Goal: Transaction & Acquisition: Obtain resource

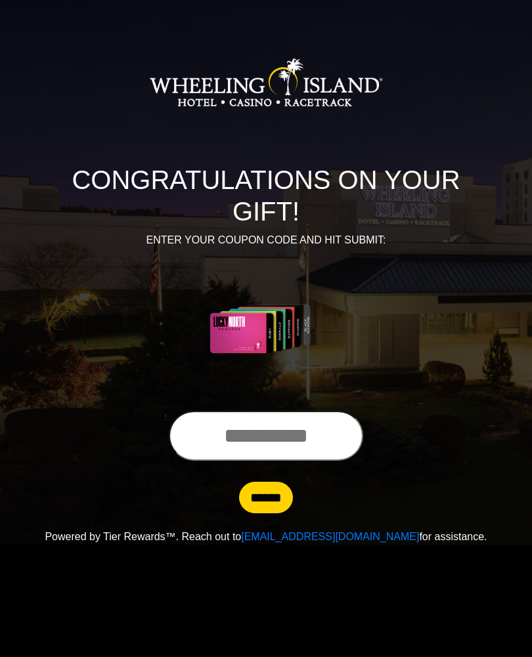
click at [304, 444] on input "text" at bounding box center [266, 436] width 194 height 50
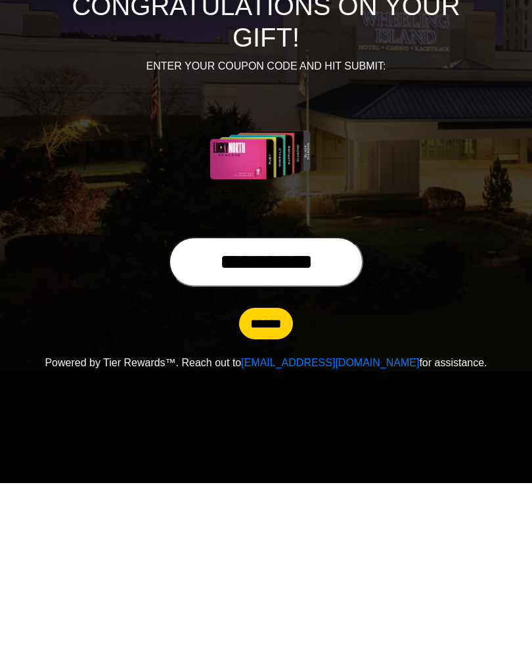
type input "**********"
click at [291, 482] on input "******" at bounding box center [266, 497] width 54 height 31
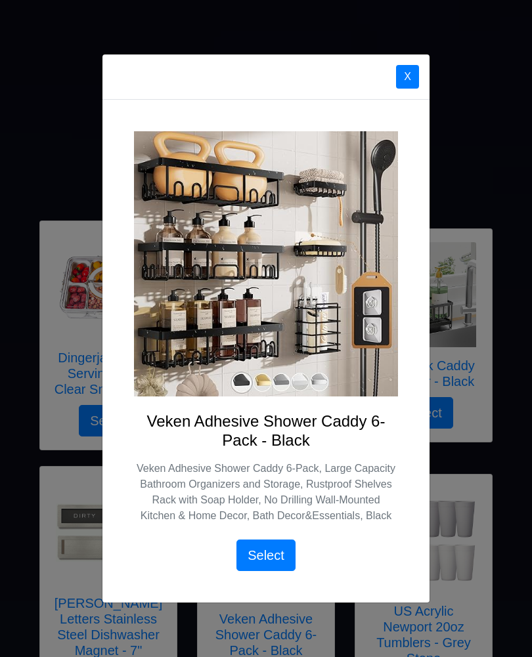
click at [499, 157] on div "X Veken Adhesive Shower Caddy 6-Pack - Black Veken Adhesive Shower Caddy 6-Pack…" at bounding box center [266, 328] width 532 height 657
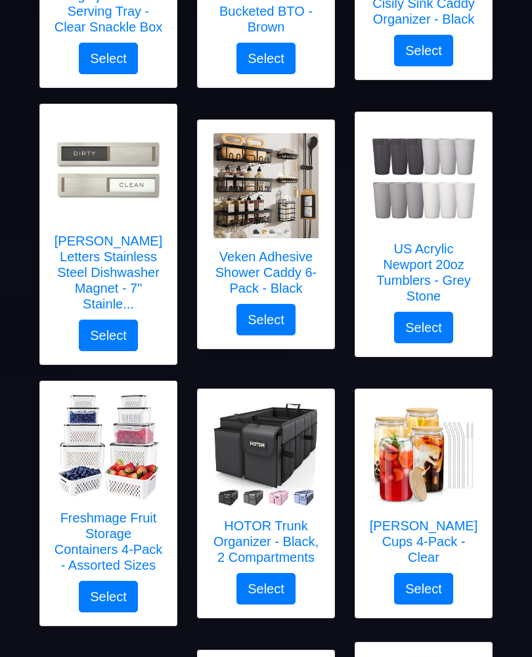
scroll to position [362, 0]
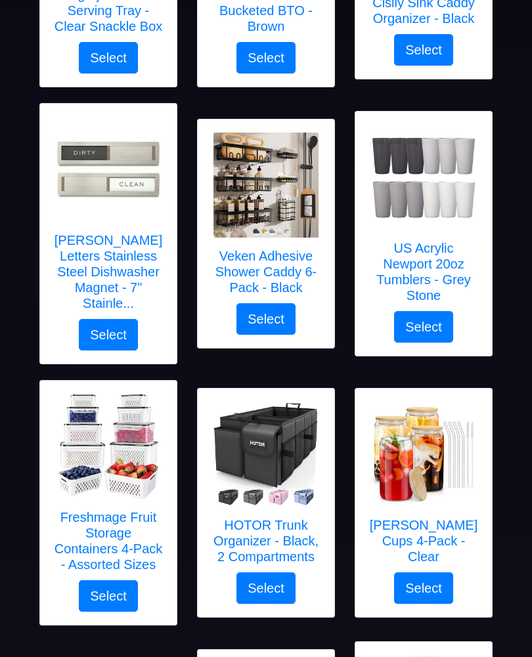
click at [448, 595] on button "Select" at bounding box center [423, 588] width 59 height 31
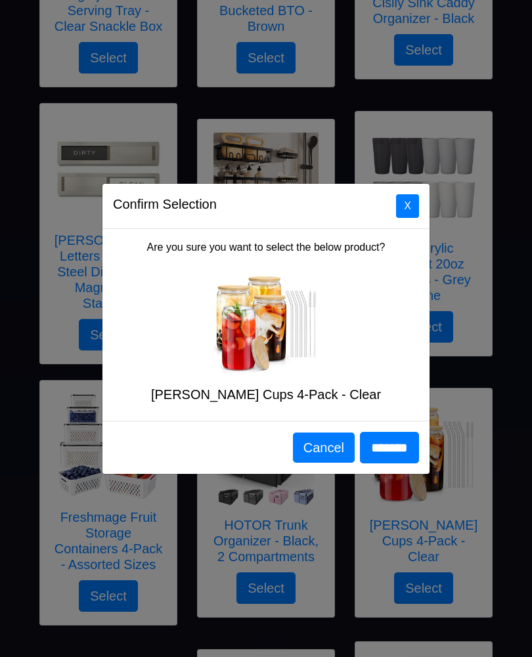
click at [409, 218] on button "X" at bounding box center [407, 206] width 23 height 24
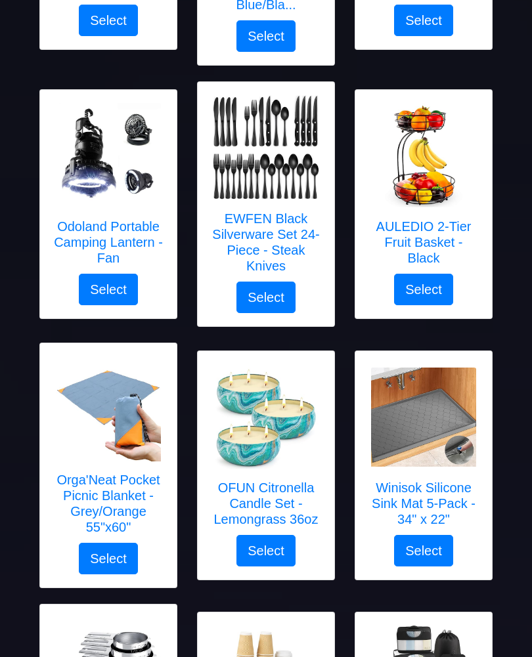
scroll to position [1513, 0]
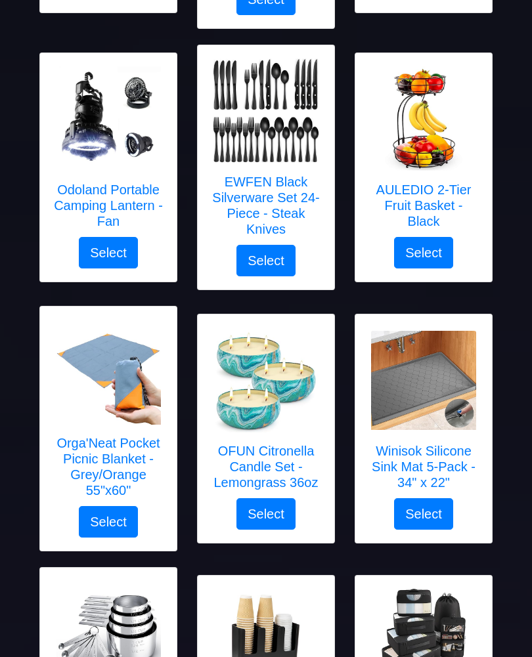
click at [450, 514] on button "Select" at bounding box center [423, 513] width 59 height 31
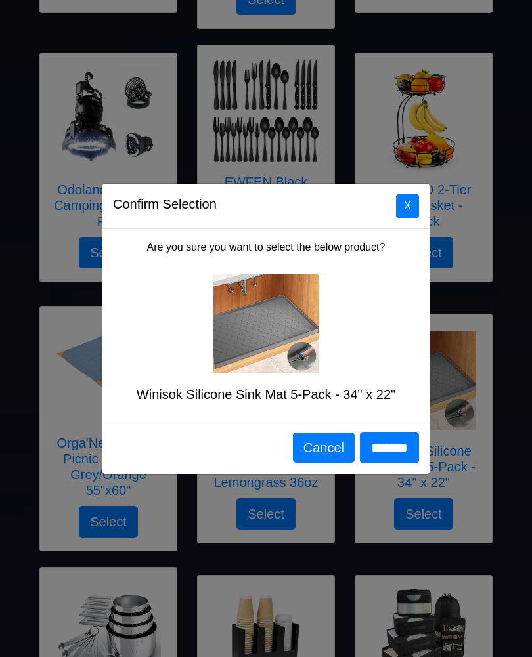
click at [290, 346] on img at bounding box center [265, 323] width 105 height 99
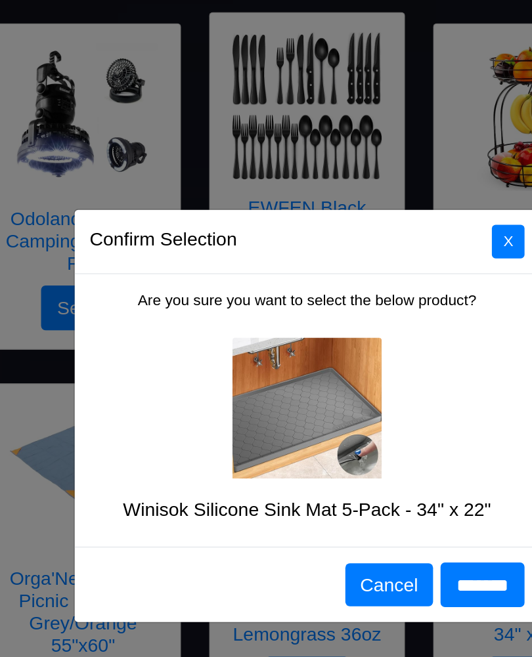
scroll to position [1474, 0]
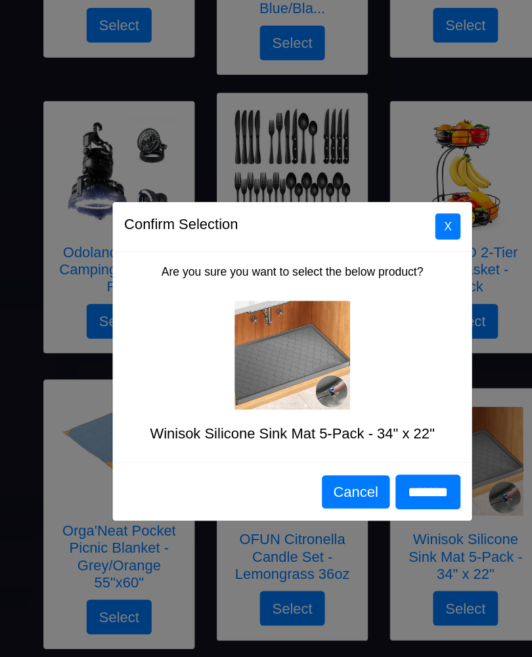
click at [413, 207] on button "X" at bounding box center [407, 206] width 23 height 24
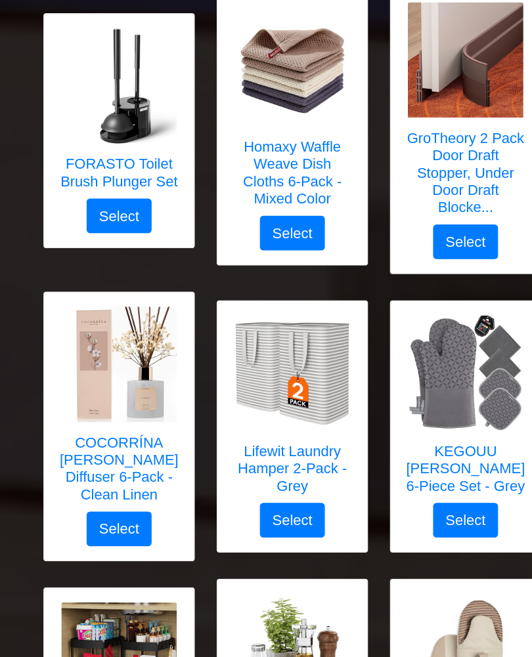
scroll to position [2316, 0]
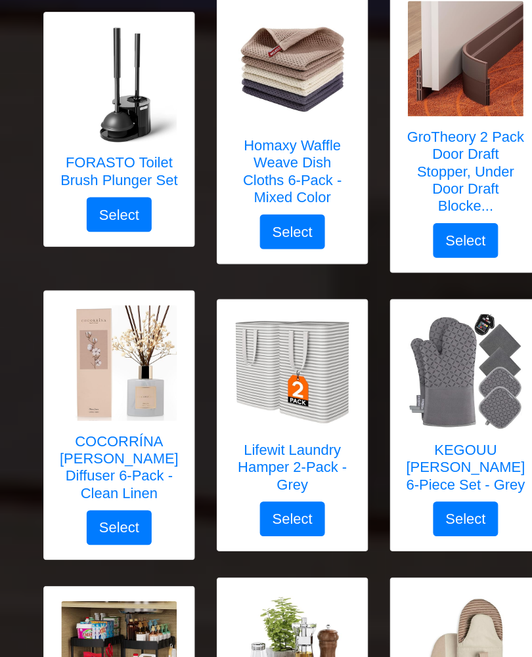
click at [144, 366] on img at bounding box center [108, 368] width 105 height 105
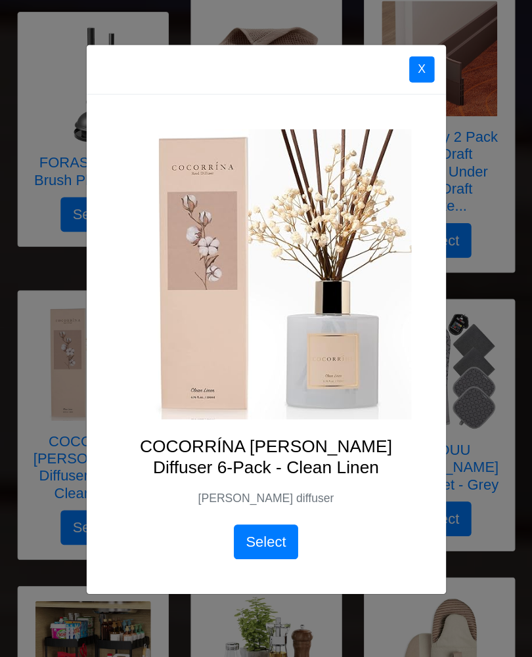
click at [386, 89] on button "X" at bounding box center [383, 101] width 23 height 24
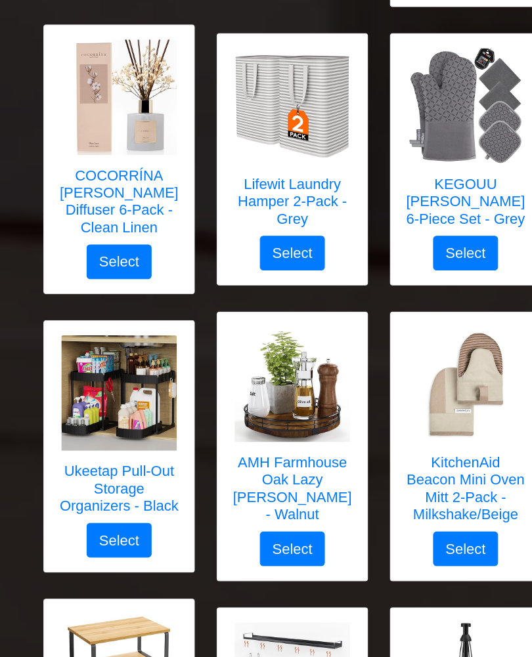
scroll to position [2559, 0]
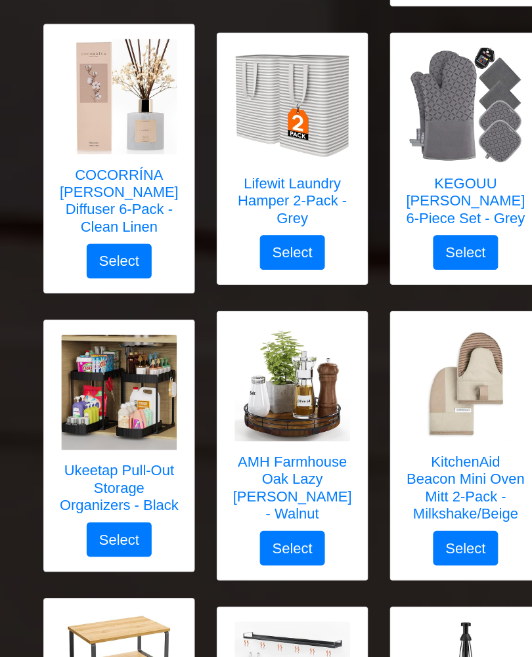
click at [135, 375] on img at bounding box center [108, 395] width 105 height 105
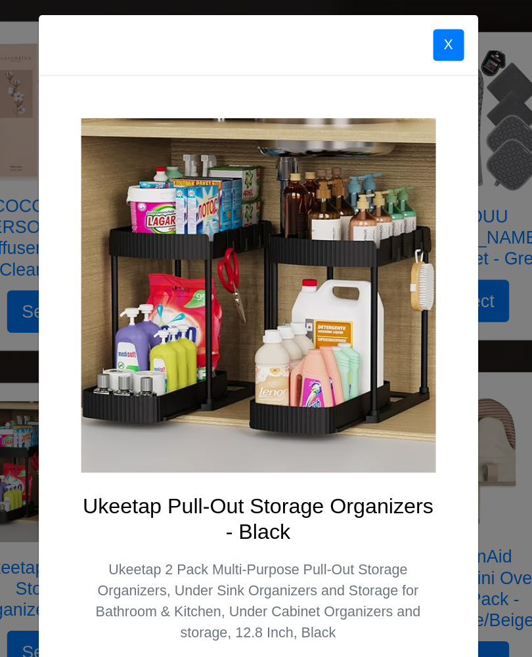
click at [372, 66] on button "X" at bounding box center [383, 78] width 23 height 24
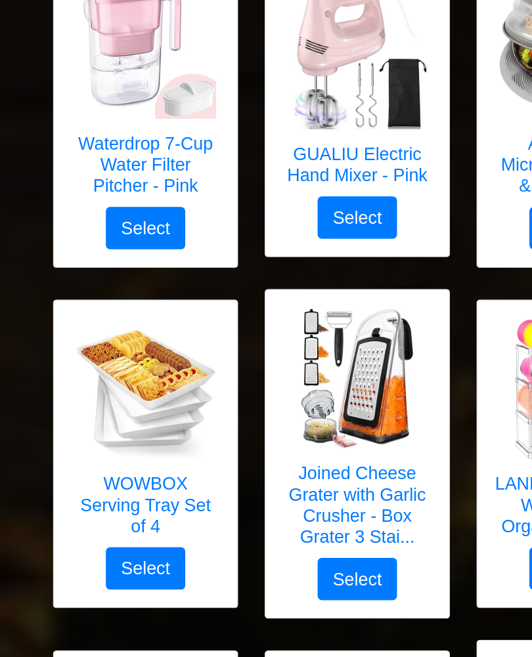
scroll to position [3822, 0]
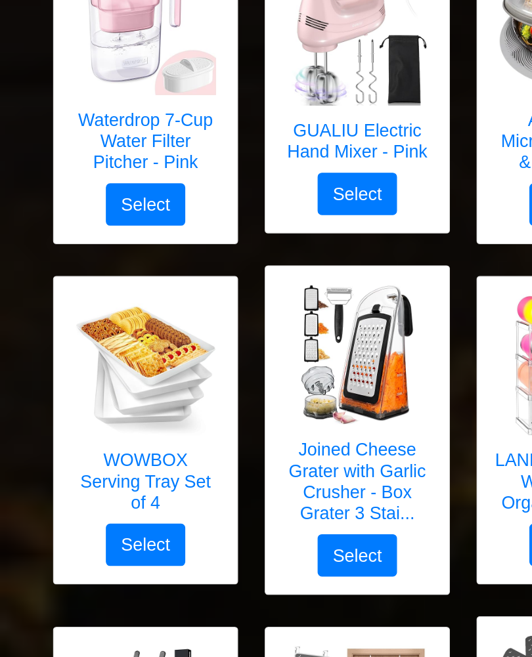
click at [288, 547] on button "Select" at bounding box center [265, 562] width 59 height 31
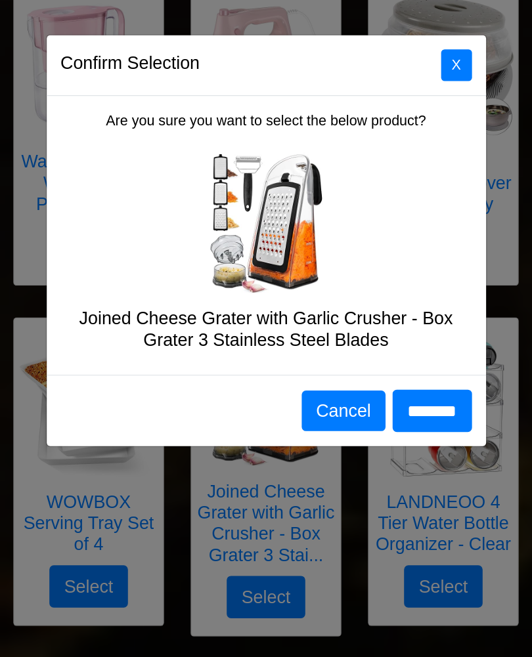
click at [339, 186] on button "X" at bounding box center [339, 198] width 23 height 24
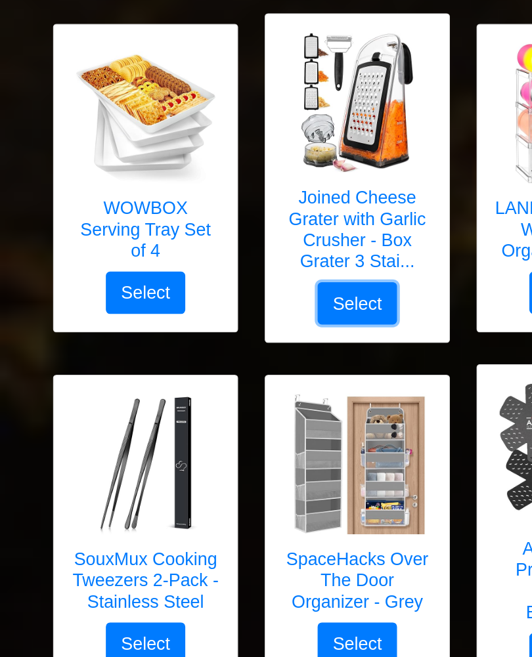
scroll to position [4022, 0]
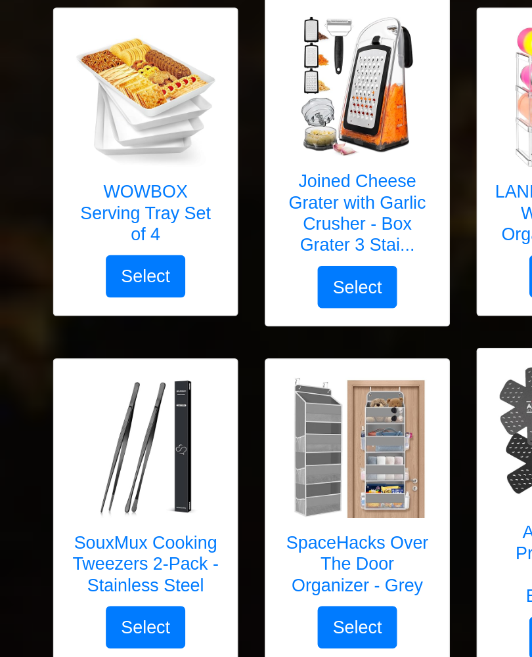
click at [304, 430] on img at bounding box center [265, 482] width 105 height 105
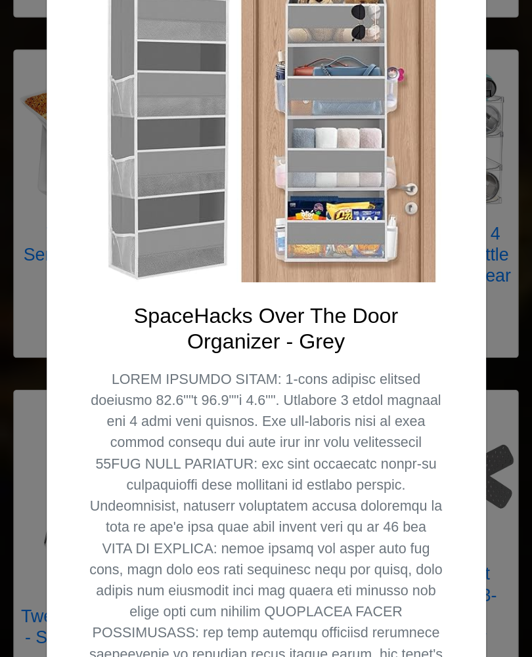
scroll to position [0, 0]
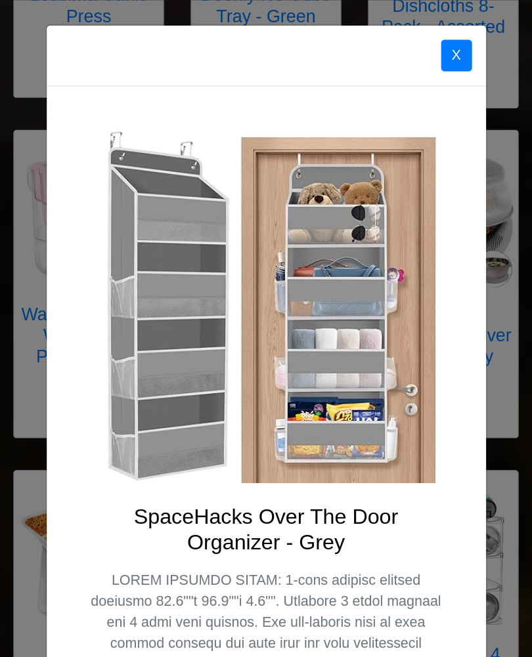
click at [341, 38] on button "X" at bounding box center [339, 42] width 23 height 24
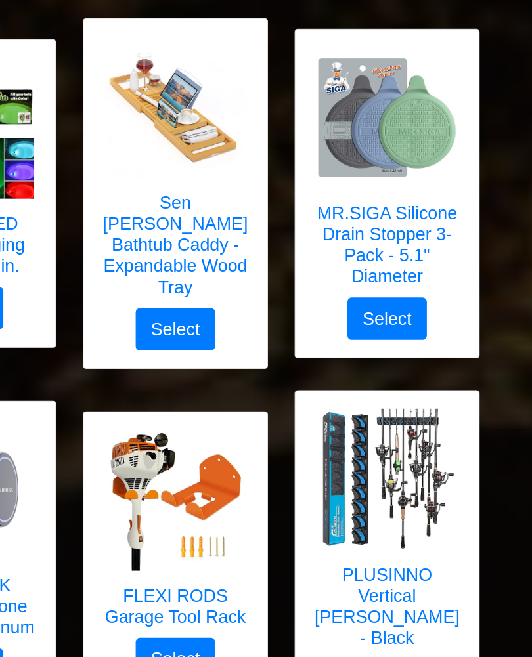
scroll to position [5038, 0]
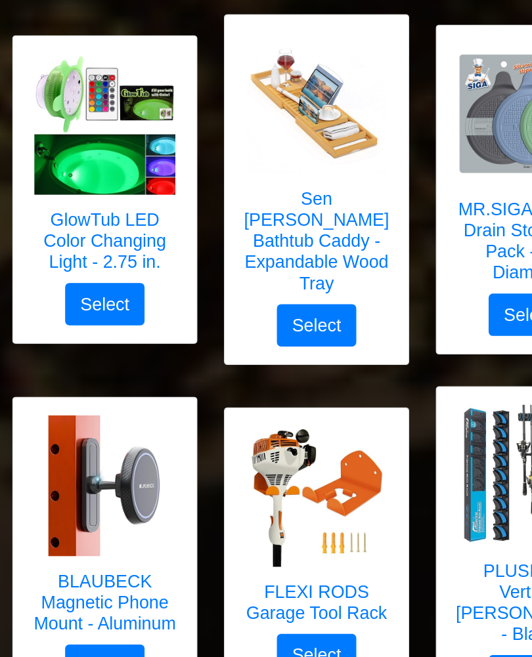
click at [280, 467] on img at bounding box center [265, 519] width 105 height 105
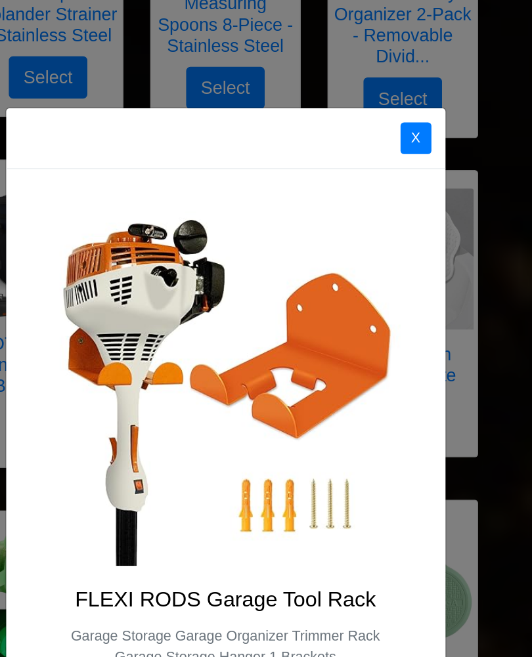
scroll to position [4871, 0]
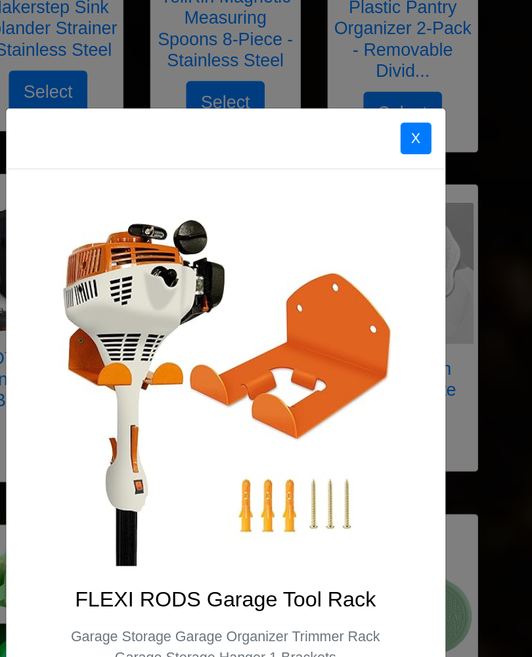
click at [328, 102] on button "X" at bounding box center [339, 103] width 23 height 24
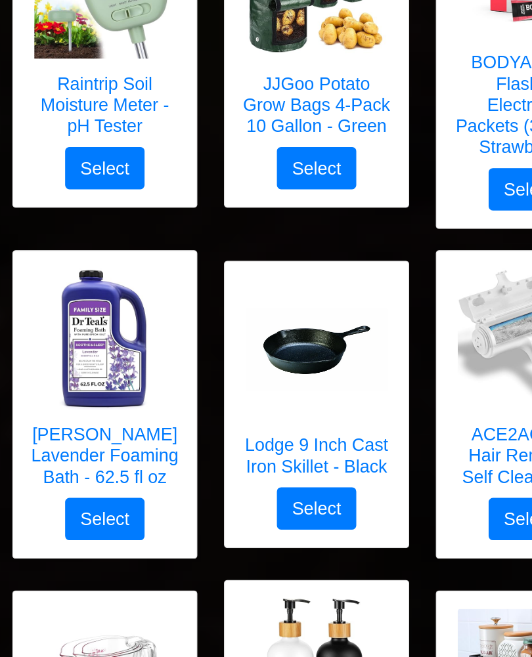
scroll to position [6340, 0]
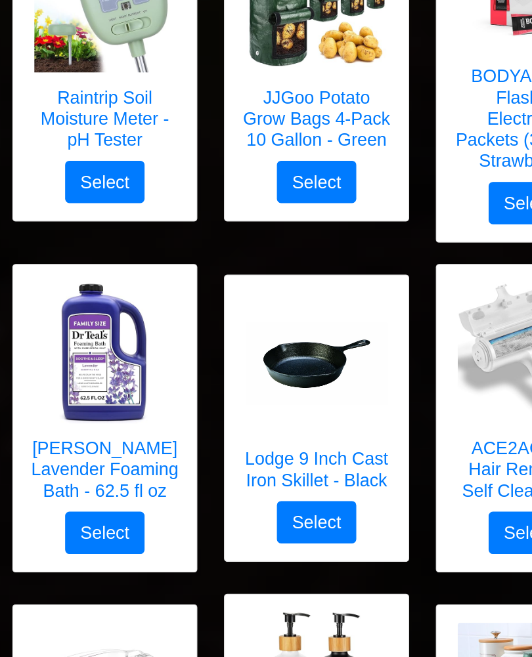
click at [262, 373] on button "Select" at bounding box center [265, 388] width 59 height 31
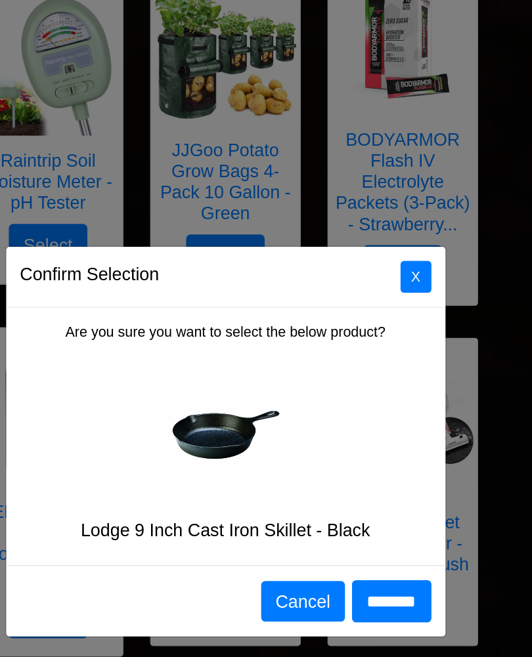
click at [328, 209] on button "X" at bounding box center [339, 206] width 23 height 24
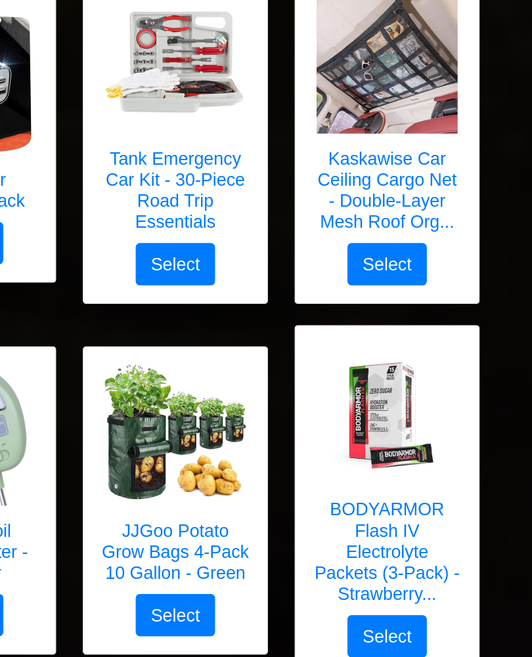
scroll to position [6017, 0]
